Goal: Task Accomplishment & Management: Use online tool/utility

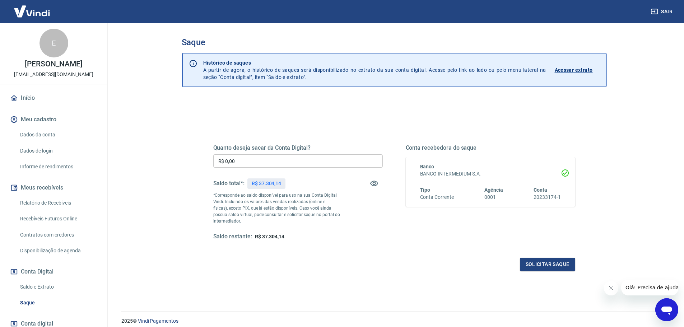
click at [294, 163] on input "R$ 0,00" at bounding box center [297, 160] width 169 height 13
type input "R$ 5.304,14"
click at [556, 264] on button "Solicitar saque" at bounding box center [547, 264] width 55 height 13
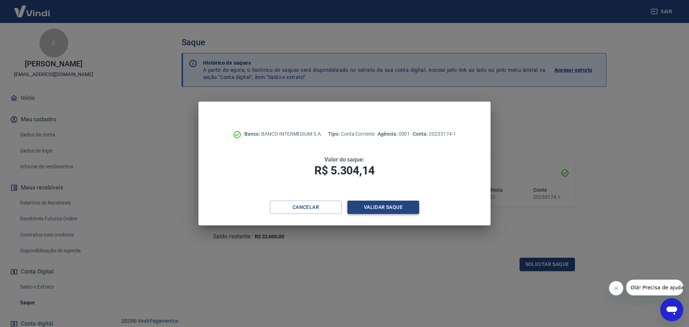
click at [403, 205] on button "Validar saque" at bounding box center [383, 207] width 72 height 13
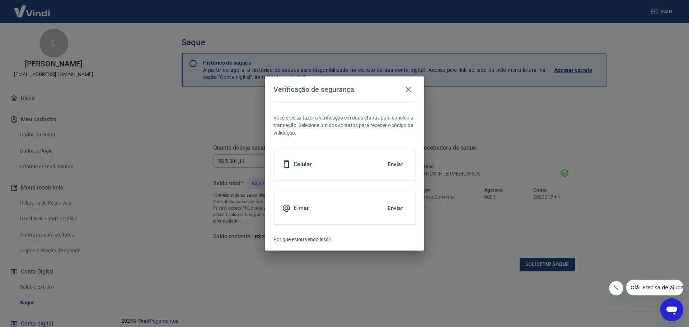
click at [400, 208] on button "Enviar" at bounding box center [395, 208] width 23 height 15
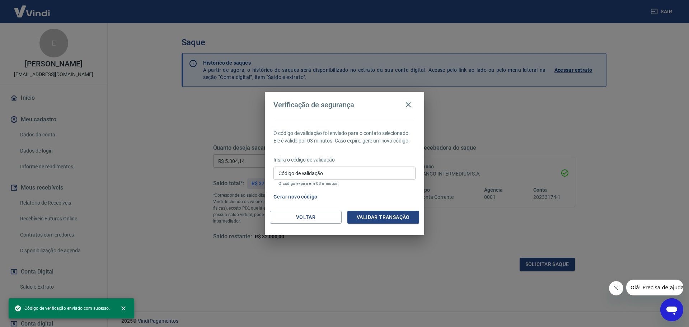
click at [359, 157] on p "Insira o código de validação" at bounding box center [344, 160] width 142 height 8
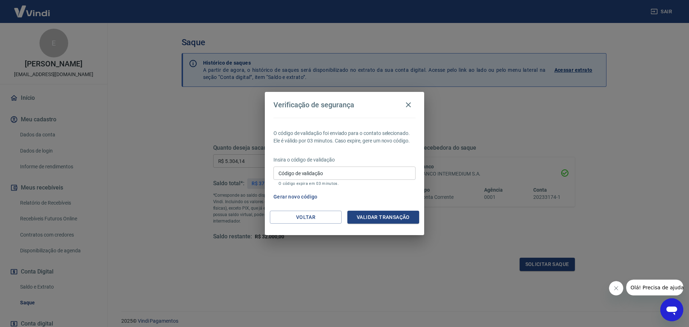
click at [357, 165] on div "Insira o código de validação Código de validação Código de validação O código e…" at bounding box center [344, 171] width 142 height 31
click at [356, 169] on input "Código de validação" at bounding box center [344, 172] width 142 height 13
paste input "744469"
type input "744469"
click at [403, 215] on button "Validar transação" at bounding box center [383, 217] width 72 height 13
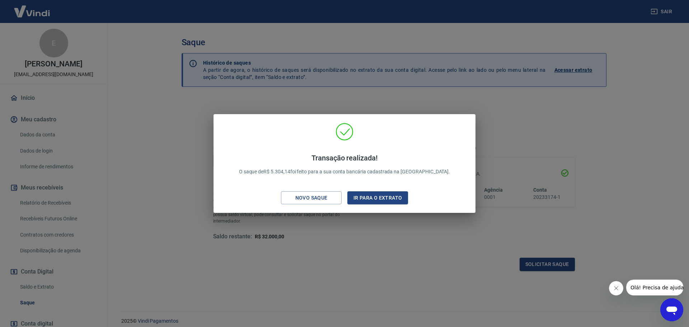
click at [426, 195] on div "Transação realizada! O saque de R$ 5.304,14 foi feito para a sua conta bancária…" at bounding box center [344, 165] width 250 height 85
click at [400, 194] on button "Ir para o extrato" at bounding box center [377, 197] width 61 height 13
